Goal: Task Accomplishment & Management: Use online tool/utility

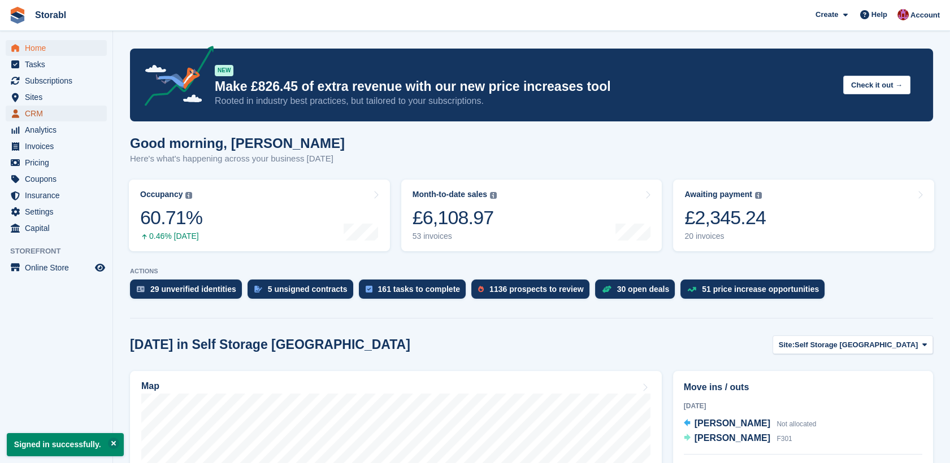
click at [32, 115] on span "CRM" at bounding box center [59, 114] width 68 height 16
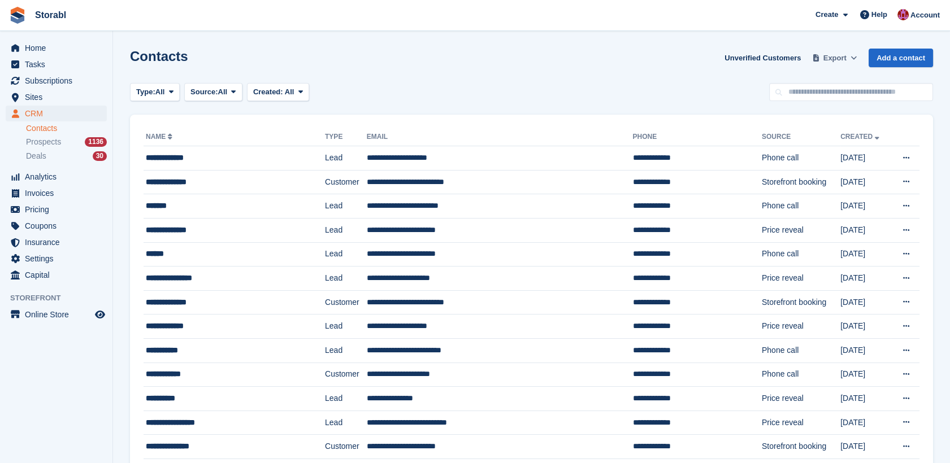
click at [856, 54] on icon at bounding box center [853, 57] width 6 height 7
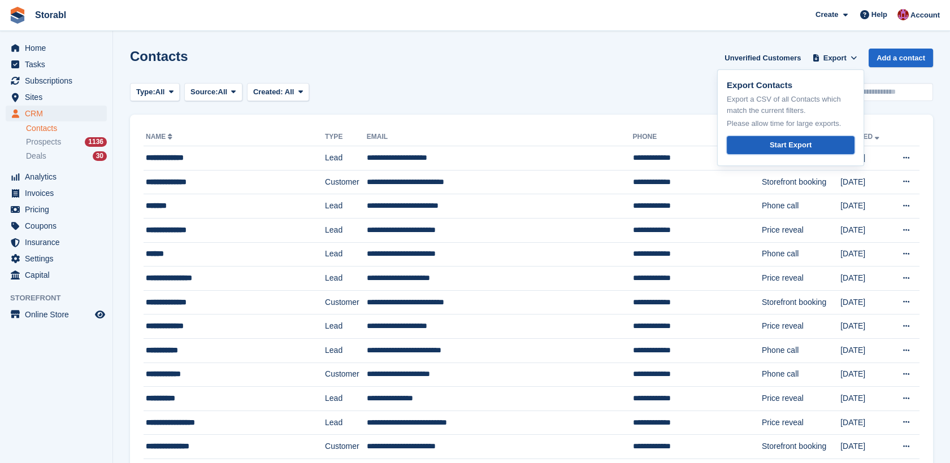
click at [792, 145] on div "Start Export" at bounding box center [790, 145] width 42 height 11
